Goal: Navigation & Orientation: Find specific page/section

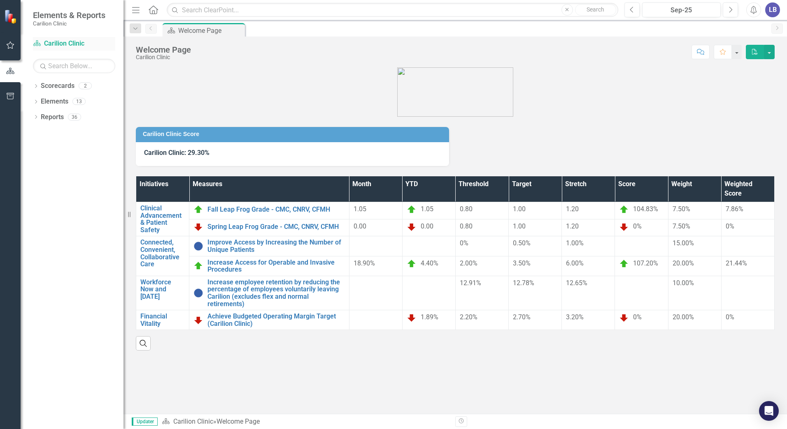
click at [41, 42] on icon "Scorecard" at bounding box center [37, 43] width 8 height 7
click at [58, 38] on div "Scorecard Carilion Clinic" at bounding box center [74, 44] width 82 height 14
click at [35, 44] on icon "Scorecard" at bounding box center [37, 43] width 8 height 7
click at [37, 83] on div "Dropdown Scorecards 2" at bounding box center [78, 87] width 91 height 16
click at [35, 82] on div "Dropdown Scorecards 2" at bounding box center [78, 87] width 91 height 16
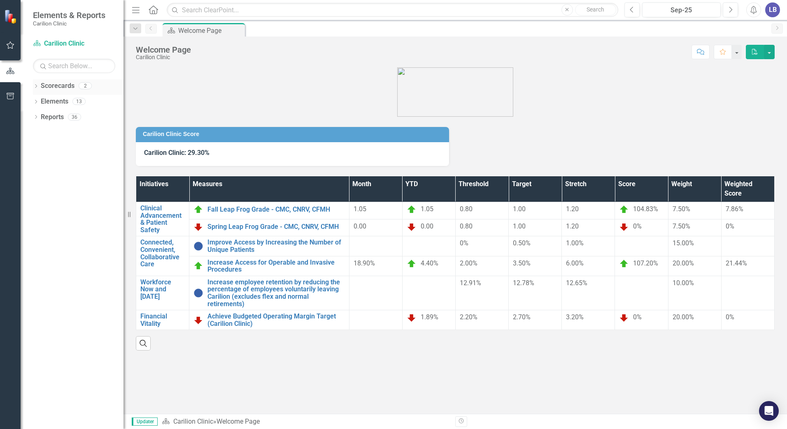
click at [33, 84] on div "Dropdown" at bounding box center [36, 87] width 6 height 7
click at [39, 100] on icon "Dropdown" at bounding box center [40, 101] width 6 height 5
click at [58, 116] on link "Department of OB/GYN" at bounding box center [88, 117] width 70 height 9
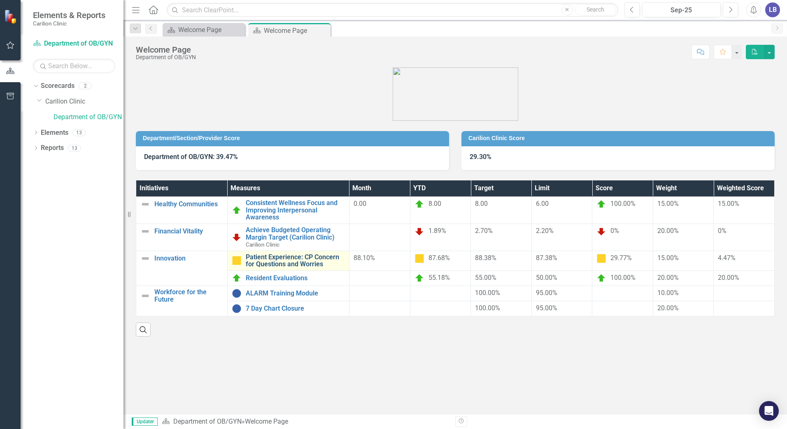
click at [276, 257] on link "Patient Experience: CP Concern for Questions and Worries" at bounding box center [295, 261] width 99 height 14
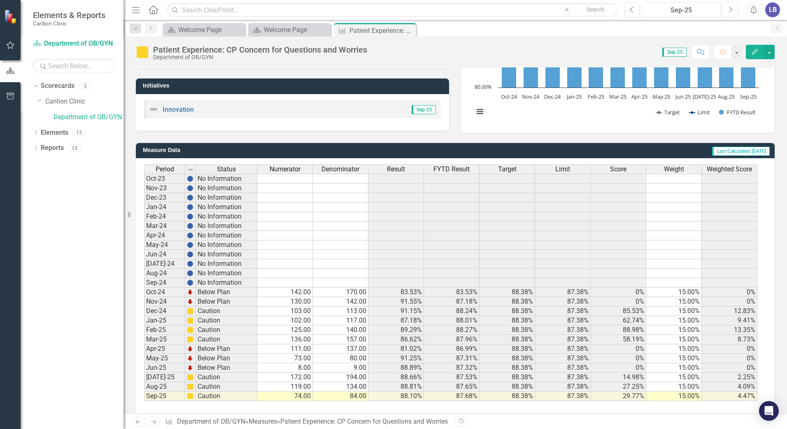
scroll to position [145, 0]
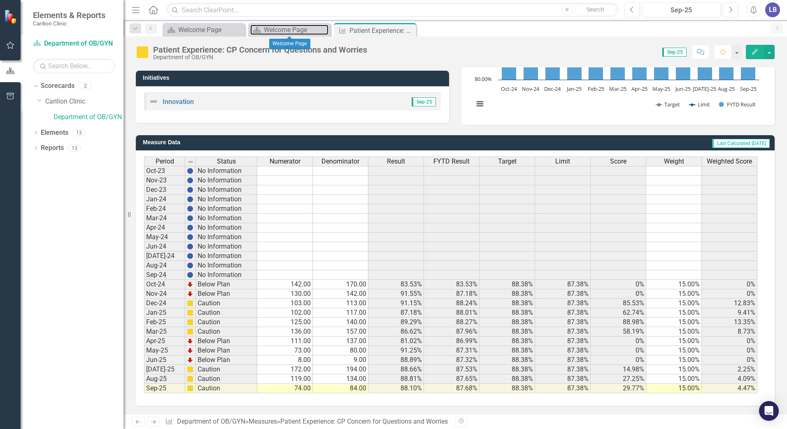
drag, startPoint x: 288, startPoint y: 27, endPoint x: 405, endPoint y: 422, distance: 411.6
click at [288, 27] on div "Welcome Page" at bounding box center [296, 30] width 65 height 10
